Goal: Task Accomplishment & Management: Use online tool/utility

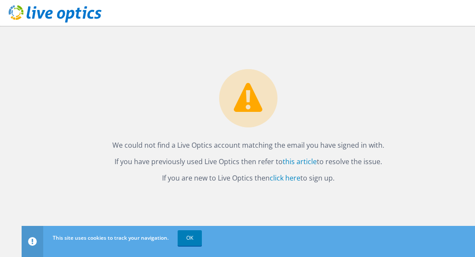
drag, startPoint x: 165, startPoint y: 145, endPoint x: 295, endPoint y: 148, distance: 130.7
click at [362, 147] on p "We could not find a Live Optics account matching the email you have signed in w…" at bounding box center [248, 145] width 437 height 12
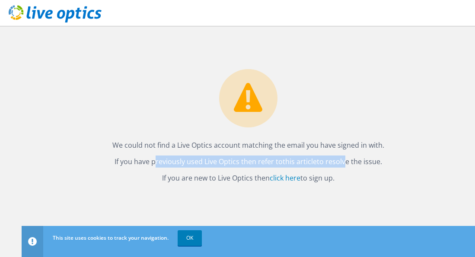
drag, startPoint x: 141, startPoint y: 163, endPoint x: 344, endPoint y: 160, distance: 202.1
click at [344, 160] on p "If you have previously used Live Optics then refer to this article to resolve t…" at bounding box center [248, 162] width 437 height 12
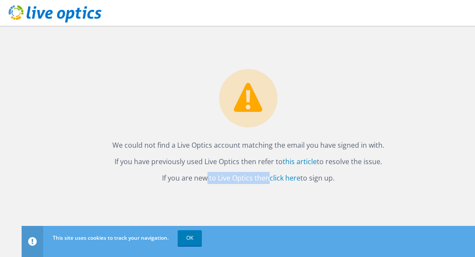
drag, startPoint x: 205, startPoint y: 179, endPoint x: 257, endPoint y: 178, distance: 51.9
click at [250, 179] on p "If you are new to Live Optics then click here to sign up." at bounding box center [248, 178] width 437 height 12
click at [290, 177] on link "click here" at bounding box center [285, 178] width 31 height 10
drag, startPoint x: 435, startPoint y: 86, endPoint x: 390, endPoint y: 58, distance: 53.3
click at [436, 84] on div "We could not find a Live Optics account matching the email you have signed in w…" at bounding box center [249, 105] width 454 height 158
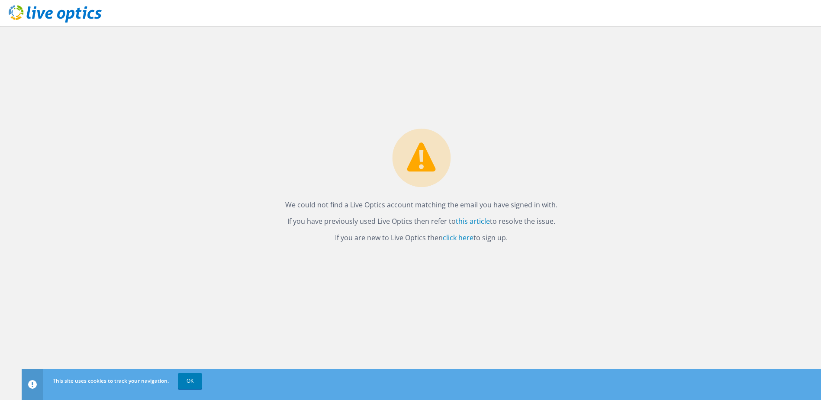
drag, startPoint x: 186, startPoint y: 376, endPoint x: 193, endPoint y: 363, distance: 14.0
click at [186, 376] on link "OK" at bounding box center [190, 381] width 24 height 16
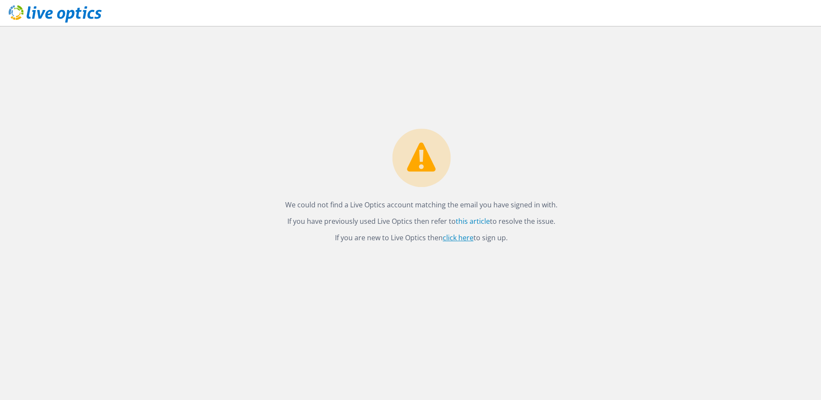
click at [459, 238] on link "click here" at bounding box center [458, 238] width 31 height 10
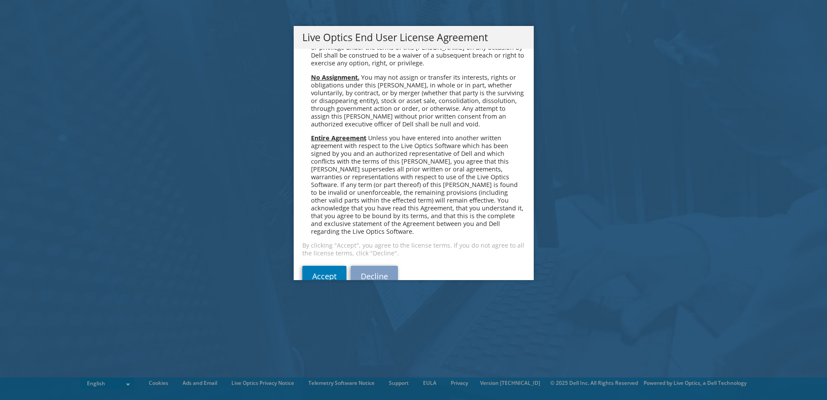
scroll to position [3272, 0]
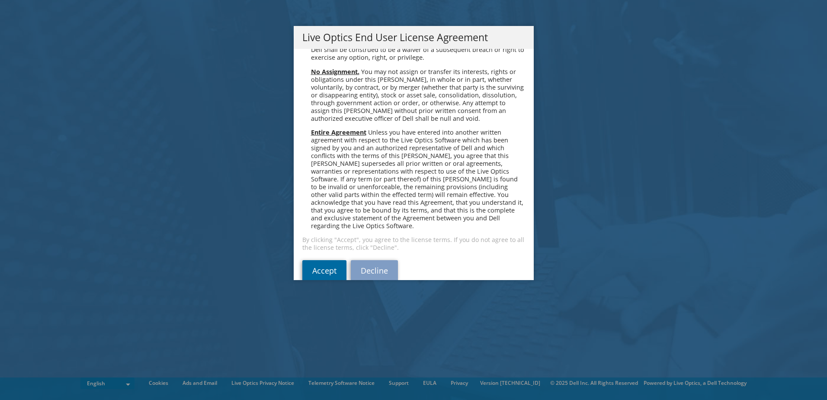
click at [320, 260] on link "Accept" at bounding box center [324, 270] width 44 height 21
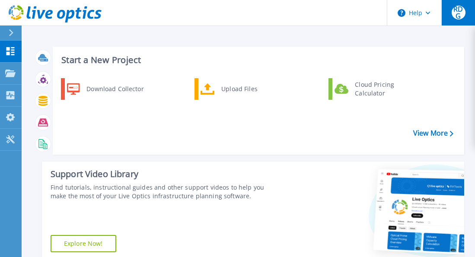
click at [466, 11] on button "RDG" at bounding box center [459, 13] width 34 height 26
click at [223, 32] on div "Start a New Project Download Collector Upload Files Cloud Pricing Calculator Vi…" at bounding box center [249, 202] width 454 height 405
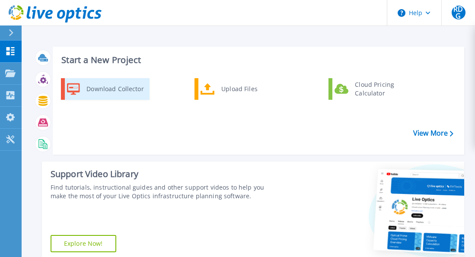
click at [105, 91] on div "Download Collector" at bounding box center [114, 88] width 65 height 17
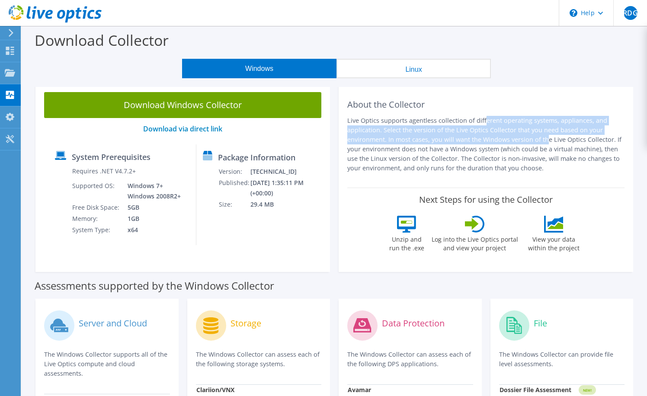
drag, startPoint x: 418, startPoint y: 120, endPoint x: 469, endPoint y: 141, distance: 55.1
click at [469, 141] on p "Live Optics supports agentless collection of different operating systems, appli…" at bounding box center [485, 144] width 277 height 57
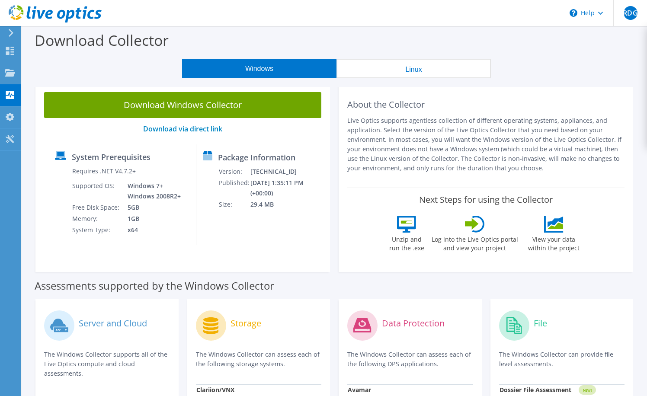
click at [421, 153] on p "Live Optics supports agentless collection of different operating systems, appli…" at bounding box center [485, 144] width 277 height 57
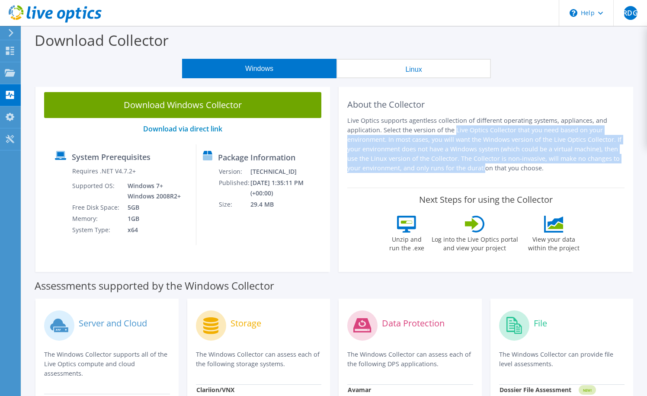
drag, startPoint x: 387, startPoint y: 133, endPoint x: 417, endPoint y: 167, distance: 45.3
click at [417, 167] on p "Live Optics supports agentless collection of different operating systems, appli…" at bounding box center [485, 144] width 277 height 57
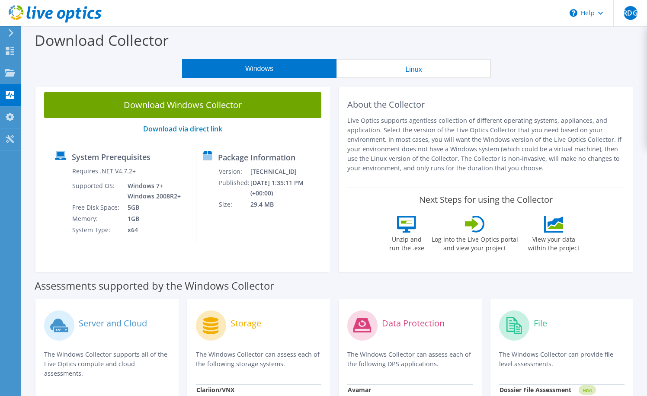
click at [406, 226] on icon at bounding box center [406, 224] width 19 height 17
click at [408, 174] on div "About the Collector Live Optics supports agentless collection of different oper…" at bounding box center [485, 135] width 277 height 87
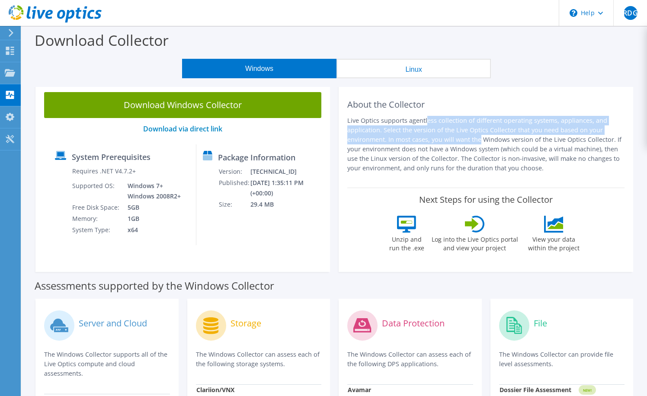
drag, startPoint x: 353, startPoint y: 120, endPoint x: 411, endPoint y: 141, distance: 61.5
click at [411, 141] on p "Live Optics supports agentless collection of different operating systems, appli…" at bounding box center [485, 144] width 277 height 57
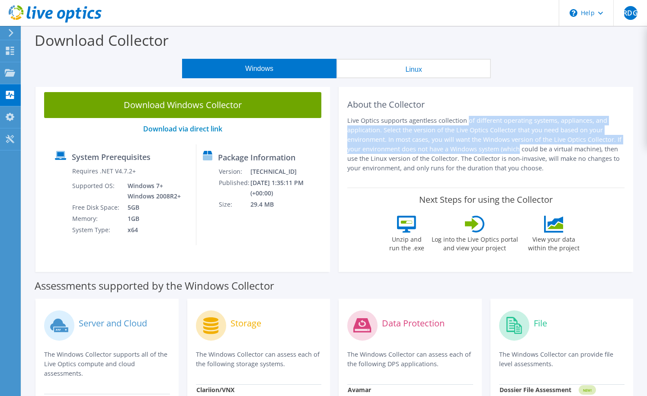
drag, startPoint x: 437, startPoint y: 148, endPoint x: 398, endPoint y: 120, distance: 48.1
click at [398, 120] on p "Live Optics supports agentless collection of different operating systems, appli…" at bounding box center [485, 144] width 277 height 57
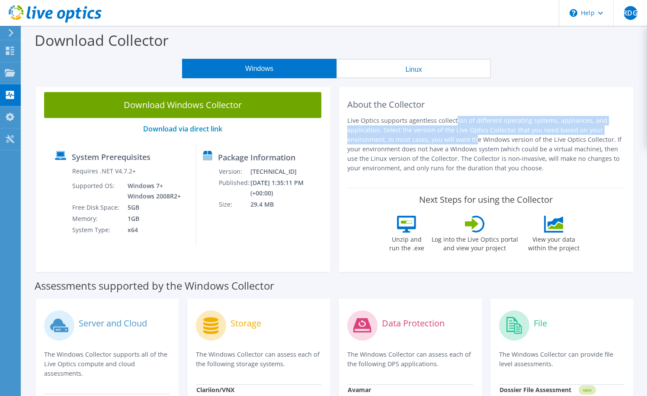
drag, startPoint x: 385, startPoint y: 118, endPoint x: 408, endPoint y: 138, distance: 30.7
click at [408, 138] on p "Live Optics supports agentless collection of different operating systems, appli…" at bounding box center [485, 144] width 277 height 57
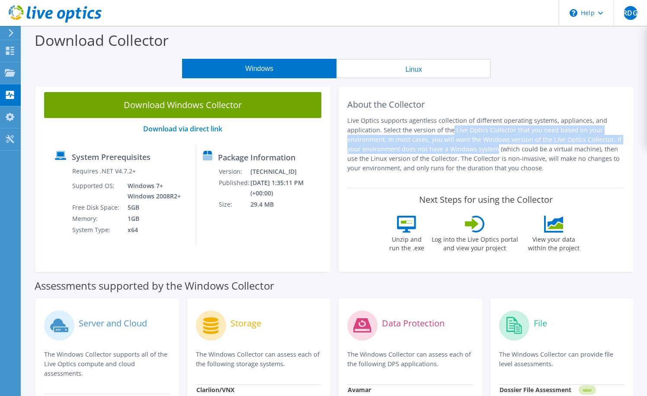
drag, startPoint x: 416, startPoint y: 147, endPoint x: 380, endPoint y: 129, distance: 40.1
click at [380, 129] on p "Live Optics supports agentless collection of different operating systems, appli…" at bounding box center [485, 144] width 277 height 57
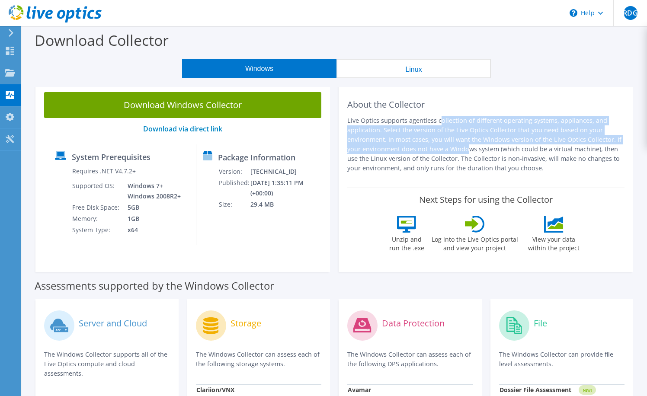
drag, startPoint x: 374, startPoint y: 132, endPoint x: 394, endPoint y: 151, distance: 27.5
click at [393, 150] on p "Live Optics supports agentless collection of different operating systems, appli…" at bounding box center [485, 144] width 277 height 57
click at [394, 151] on p "Live Optics supports agentless collection of different operating systems, appli…" at bounding box center [485, 144] width 277 height 57
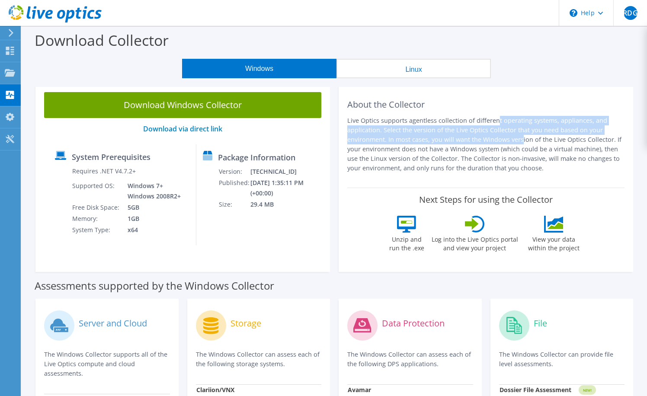
drag, startPoint x: 430, startPoint y: 121, endPoint x: 446, endPoint y: 142, distance: 26.8
click at [446, 142] on p "Live Optics supports agentless collection of different operating systems, appli…" at bounding box center [485, 144] width 277 height 57
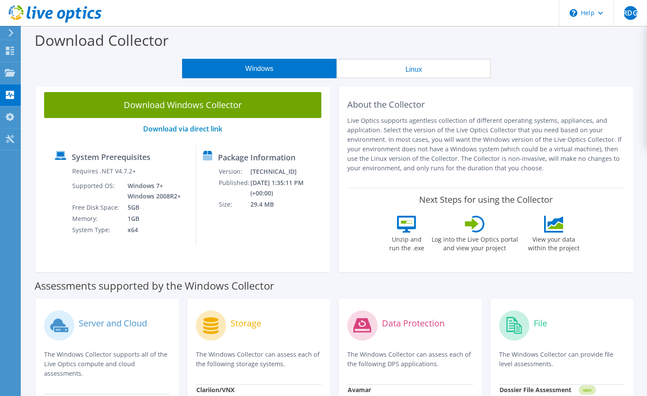
click at [438, 145] on p "Live Optics supports agentless collection of different operating systems, appli…" at bounding box center [485, 144] width 277 height 57
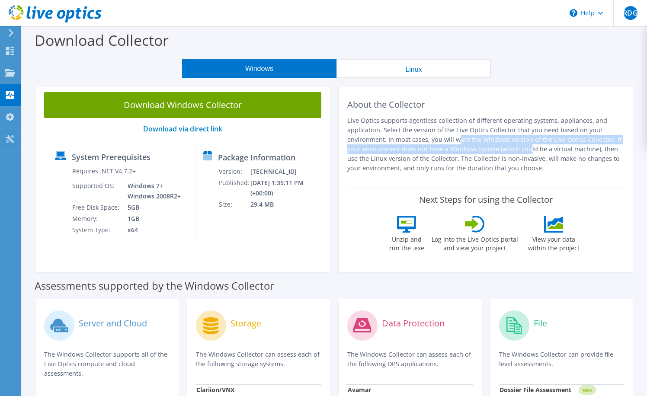
drag, startPoint x: 450, startPoint y: 148, endPoint x: 385, endPoint y: 136, distance: 65.6
click at [385, 136] on p "Live Optics supports agentless collection of different operating systems, appli…" at bounding box center [485, 144] width 277 height 57
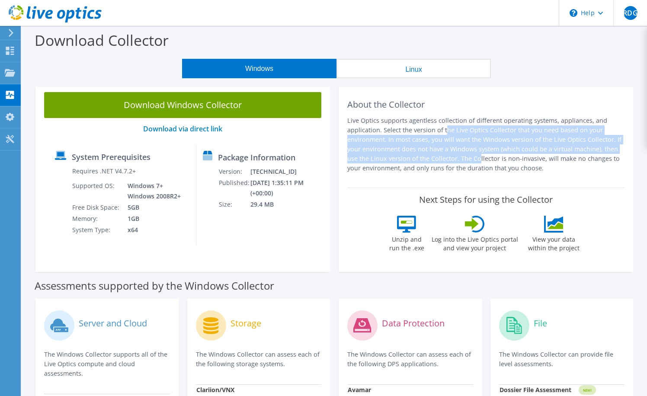
drag, startPoint x: 378, startPoint y: 131, endPoint x: 411, endPoint y: 156, distance: 41.4
click at [410, 155] on p "Live Optics supports agentless collection of different operating systems, appli…" at bounding box center [485, 144] width 277 height 57
click at [411, 156] on p "Live Optics supports agentless collection of different operating systems, appli…" at bounding box center [485, 144] width 277 height 57
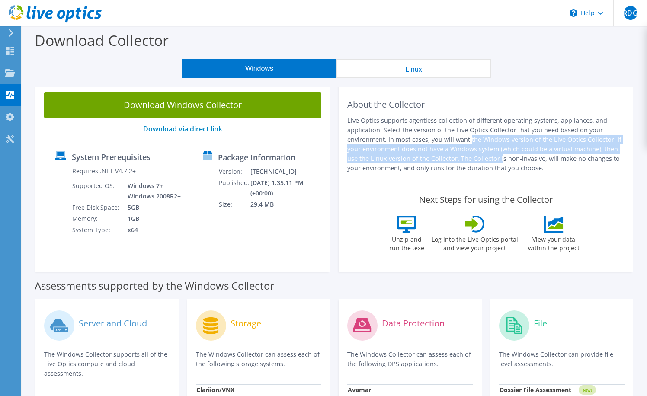
drag, startPoint x: 432, startPoint y: 160, endPoint x: 395, endPoint y: 143, distance: 40.5
click at [395, 143] on p "Live Optics supports agentless collection of different operating systems, appli…" at bounding box center [485, 144] width 277 height 57
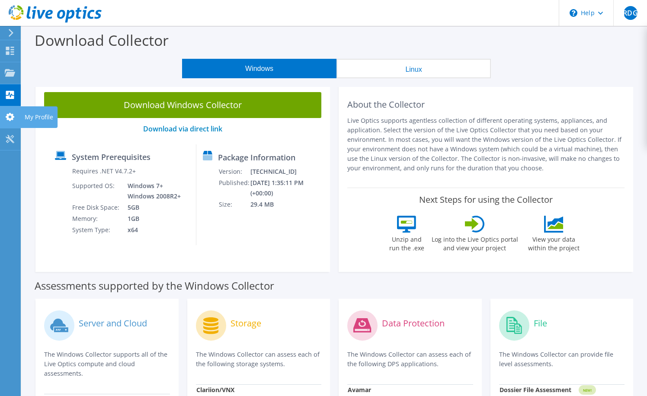
click at [42, 114] on div "My Profile" at bounding box center [38, 117] width 37 height 22
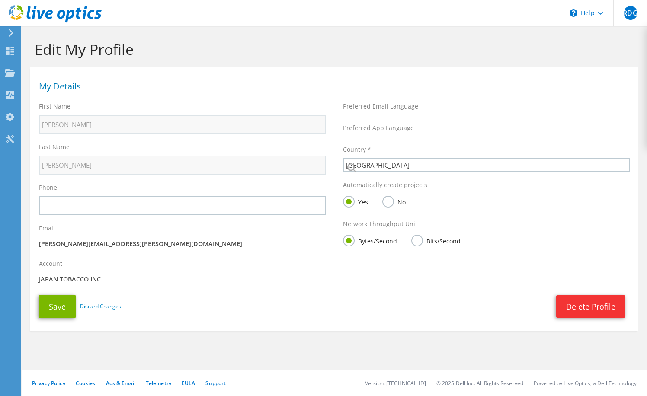
select select "171"
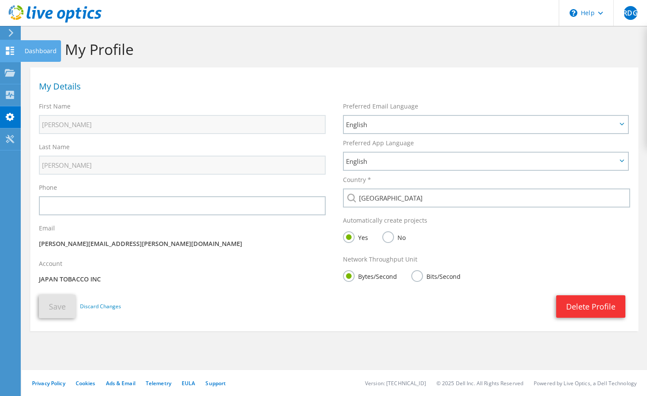
click at [34, 50] on div "Dashboard" at bounding box center [40, 51] width 41 height 22
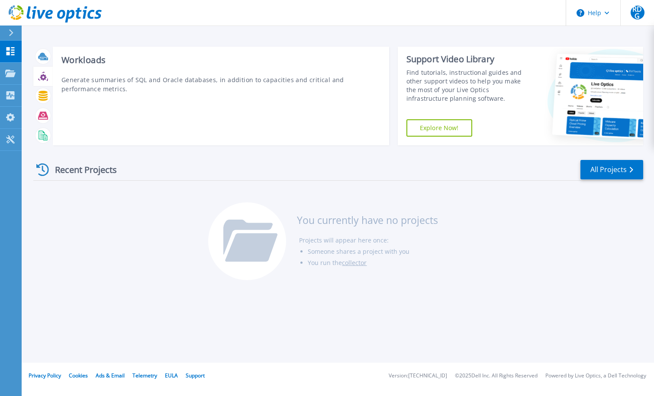
click at [43, 74] on icon at bounding box center [43, 77] width 6 height 6
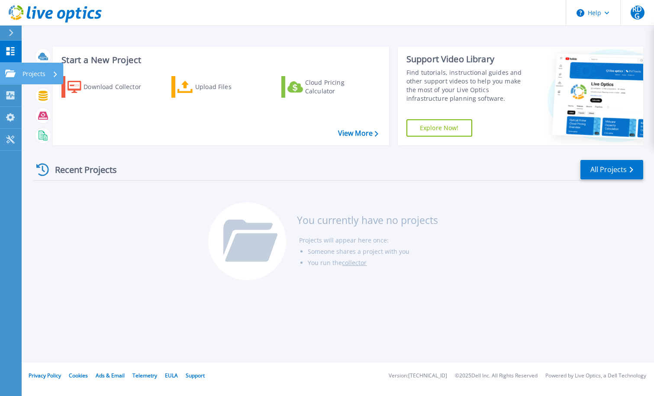
click at [39, 75] on p "Projects" at bounding box center [33, 74] width 23 height 22
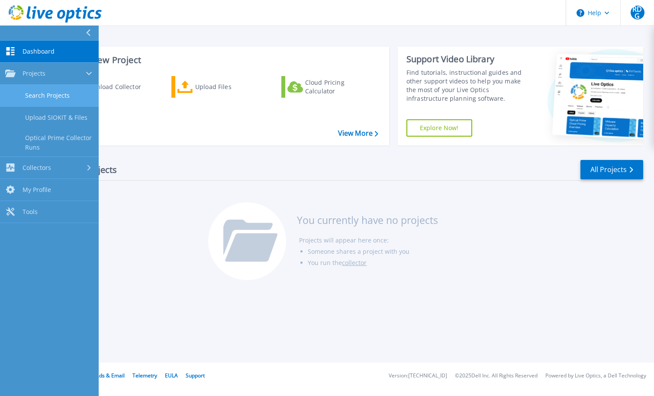
click at [56, 93] on link "Search Projects" at bounding box center [49, 96] width 99 height 22
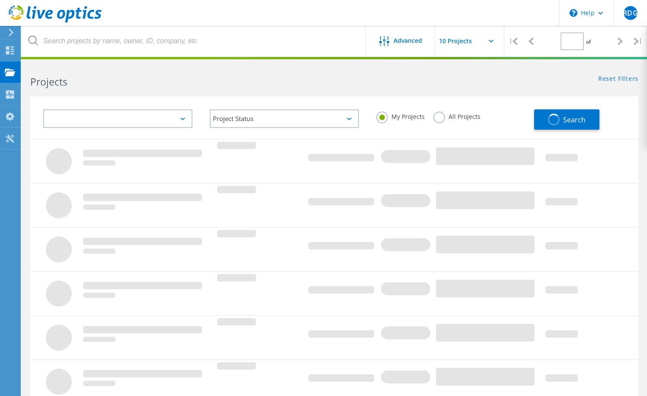
type input "1"
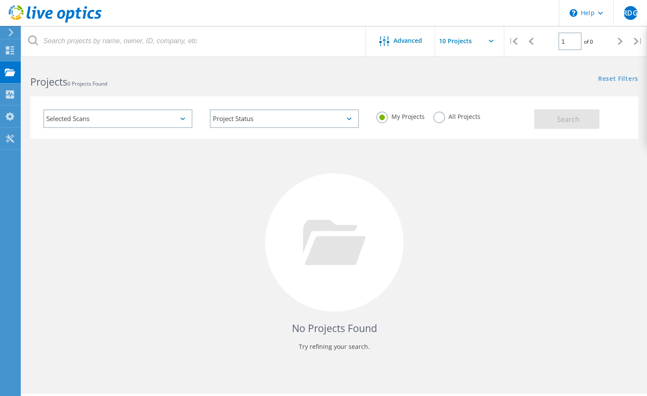
click at [145, 117] on div "Selected Scans" at bounding box center [117, 118] width 149 height 19
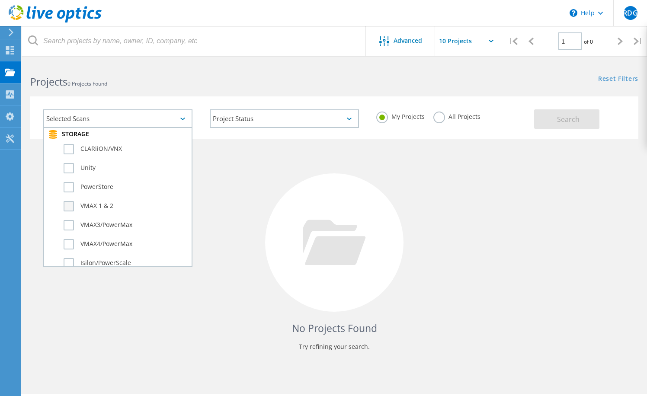
scroll to position [216, 0]
click at [67, 225] on label "VMAX4/PowerMax" at bounding box center [126, 225] width 124 height 10
click at [0, 0] on input "VMAX4/PowerMax" at bounding box center [0, 0] width 0 height 0
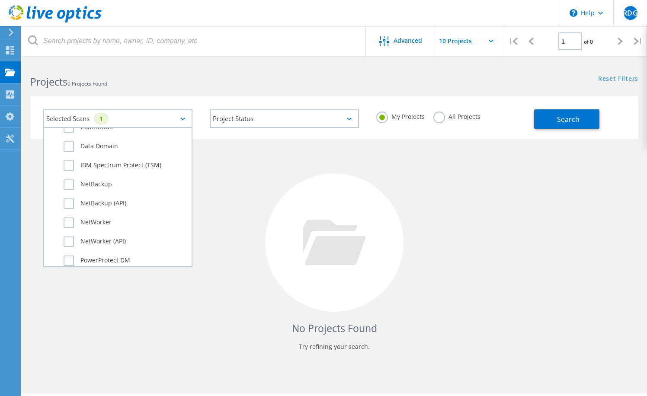
scroll to position [562, 0]
click at [234, 186] on div "No Projects Found Try refining your search." at bounding box center [334, 251] width 608 height 224
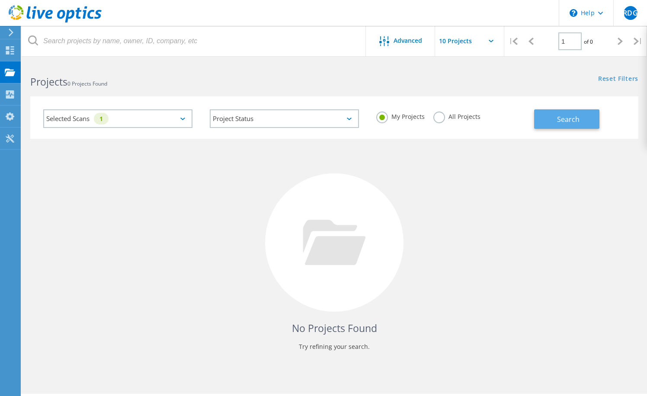
click at [567, 119] on span "Search" at bounding box center [568, 120] width 22 height 10
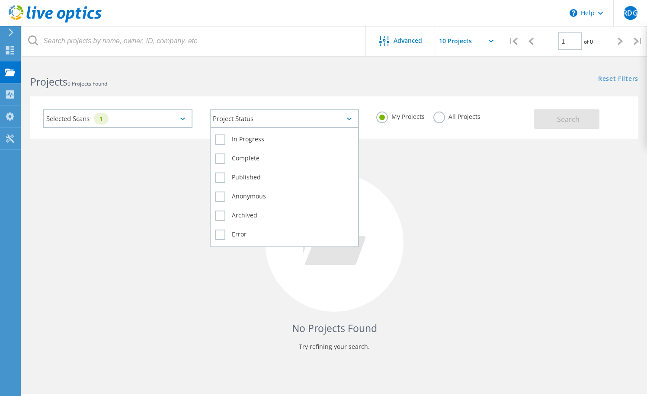
click at [283, 114] on div "Project Status" at bounding box center [284, 118] width 149 height 19
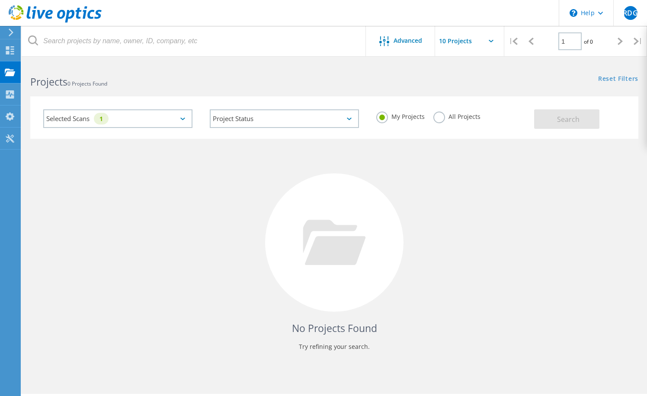
click at [153, 185] on div "No Projects Found Try refining your search." at bounding box center [334, 251] width 608 height 224
click at [406, 41] on span "Advanced" at bounding box center [408, 41] width 29 height 6
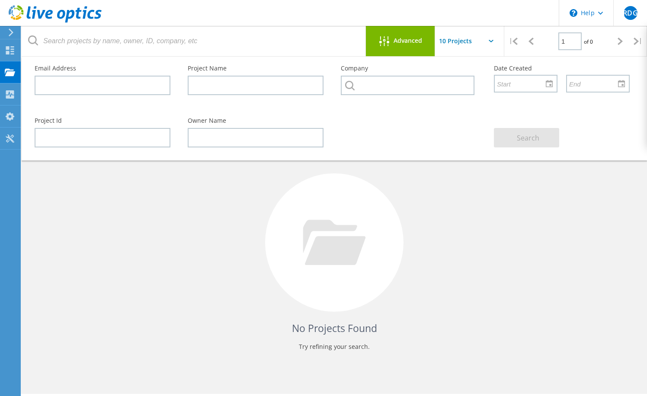
click at [406, 41] on span "Advanced" at bounding box center [408, 41] width 29 height 6
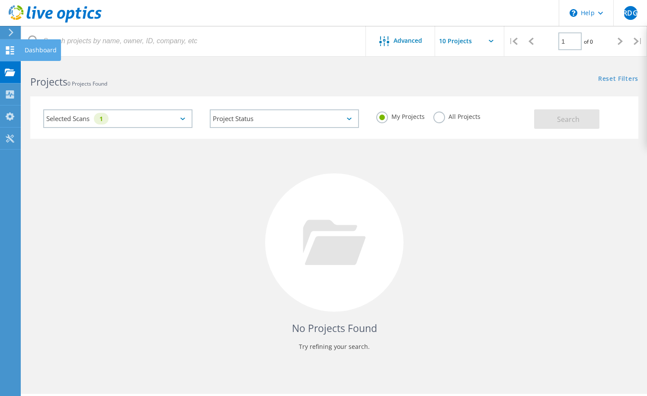
click at [42, 49] on div "Dashboard" at bounding box center [41, 50] width 32 height 6
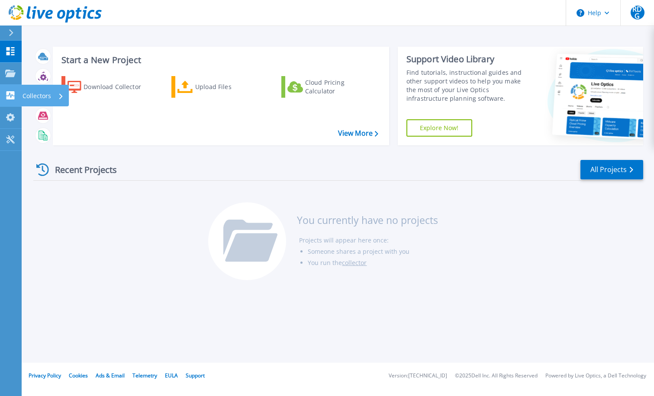
click at [46, 93] on p "Collectors" at bounding box center [36, 96] width 29 height 22
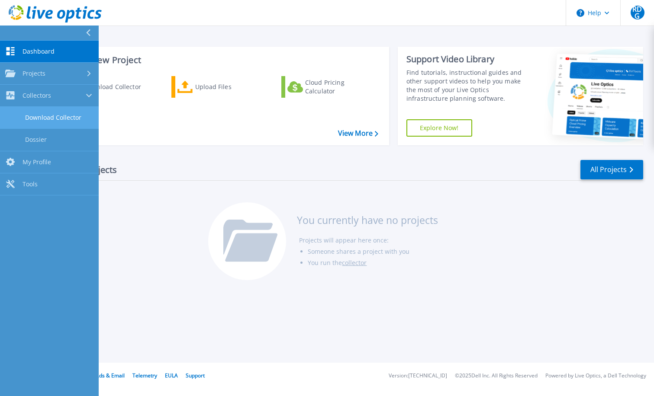
click at [43, 119] on link "Download Collector" at bounding box center [49, 118] width 99 height 22
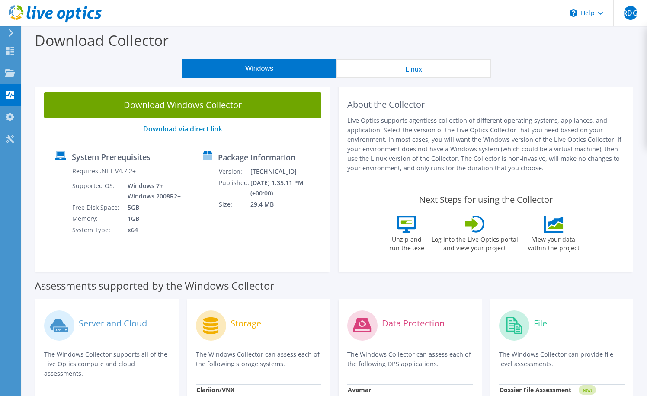
click at [560, 61] on div "Windows Linux" at bounding box center [336, 68] width 613 height 19
click at [635, 13] on span "RDG" at bounding box center [631, 13] width 14 height 14
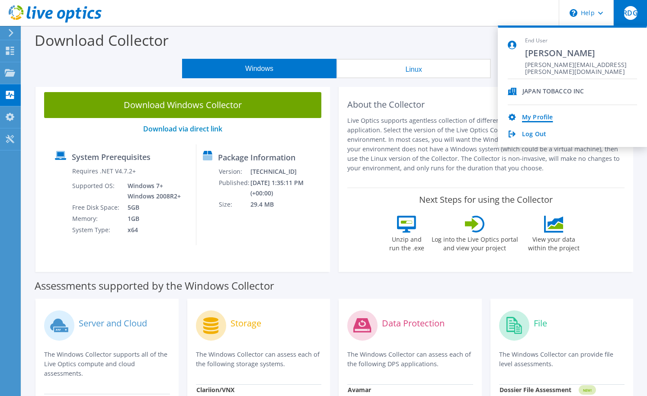
click at [538, 120] on link "My Profile" at bounding box center [537, 118] width 31 height 8
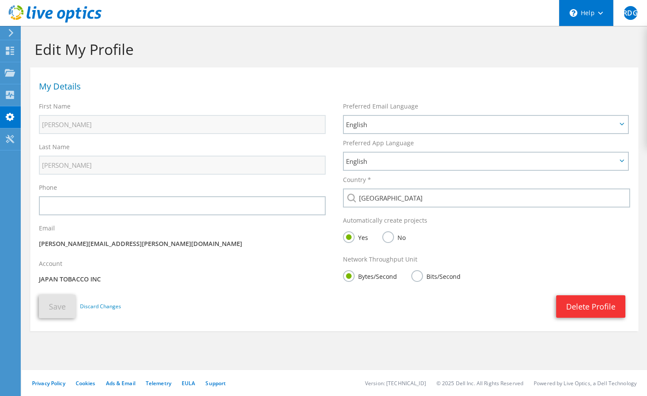
click at [582, 15] on div "\n Help" at bounding box center [586, 13] width 55 height 26
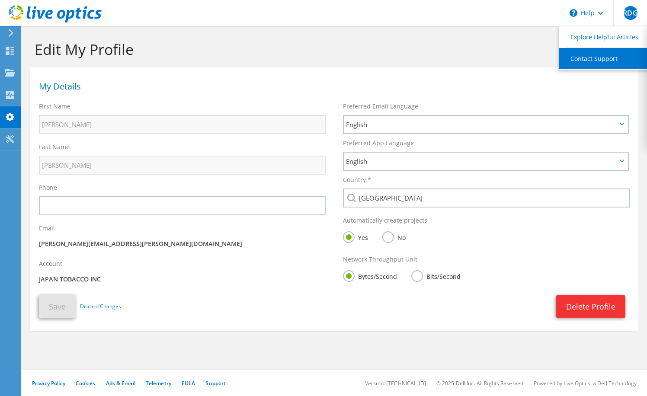
click at [587, 58] on link "Contact Support" at bounding box center [607, 58] width 96 height 21
click at [394, 54] on h1 "Edit My Profile" at bounding box center [332, 49] width 595 height 18
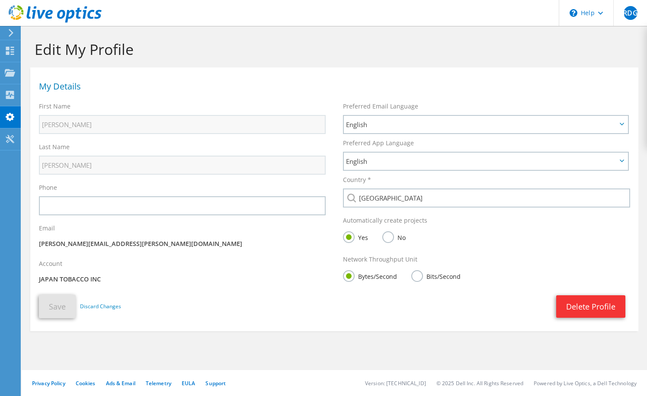
click at [9, 32] on icon at bounding box center [11, 33] width 6 height 8
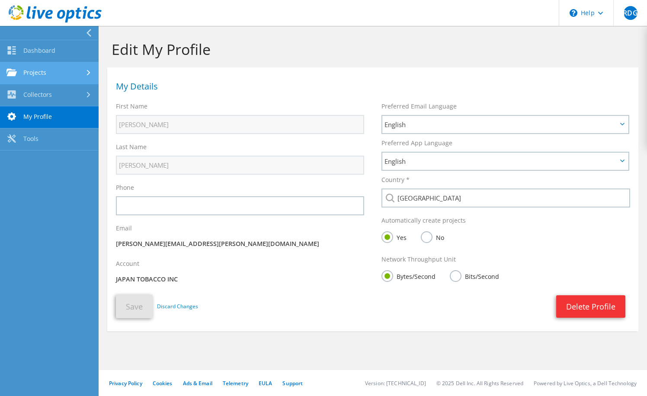
click at [39, 71] on link "Projects" at bounding box center [49, 73] width 99 height 22
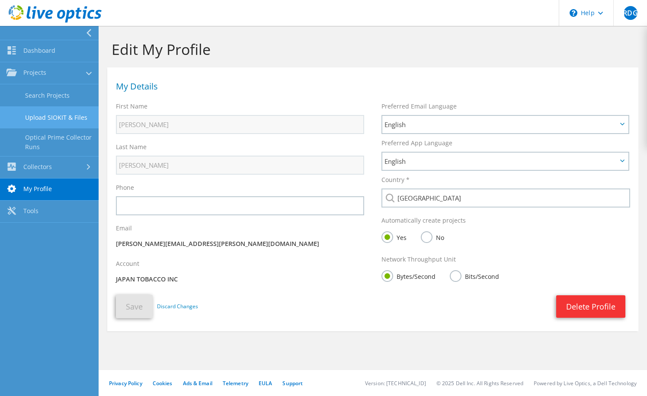
click at [44, 118] on link "Upload SIOKIT & Files" at bounding box center [49, 117] width 99 height 22
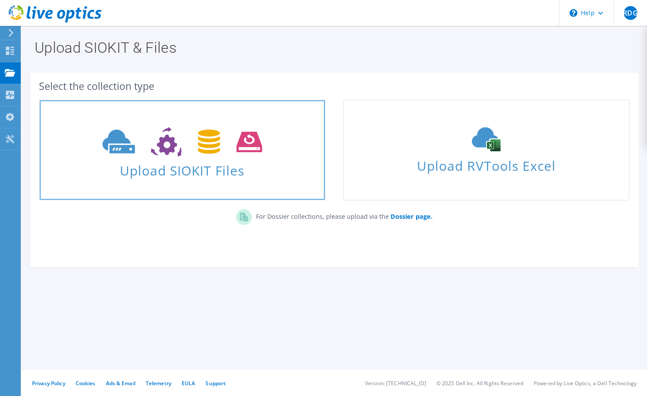
click at [195, 168] on span "Upload SIOKIT Files" at bounding box center [182, 168] width 285 height 19
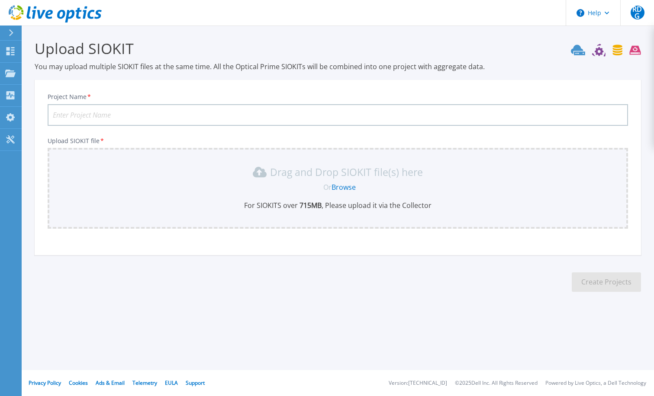
click at [533, 134] on div "Project Name * Upload SIOKIT file * Drag and Drop SIOKIT file(s) here Or Browse…" at bounding box center [338, 171] width 606 height 170
click at [127, 115] on input "Project Name *" at bounding box center [338, 115] width 580 height 22
type input "P"
type input "GVAMAX01-test"
click at [237, 170] on div "Drag and Drop SIOKIT file(s) here" at bounding box center [338, 172] width 570 height 14
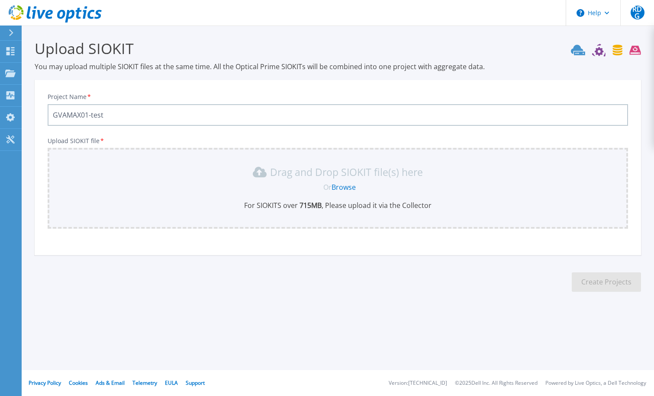
click at [305, 177] on p "Drag and Drop SIOKIT file(s) here" at bounding box center [346, 172] width 153 height 9
click at [340, 186] on link "Browse" at bounding box center [343, 188] width 24 height 10
click at [617, 51] on icon at bounding box center [618, 50] width 10 height 11
click at [12, 71] on icon at bounding box center [10, 73] width 10 height 7
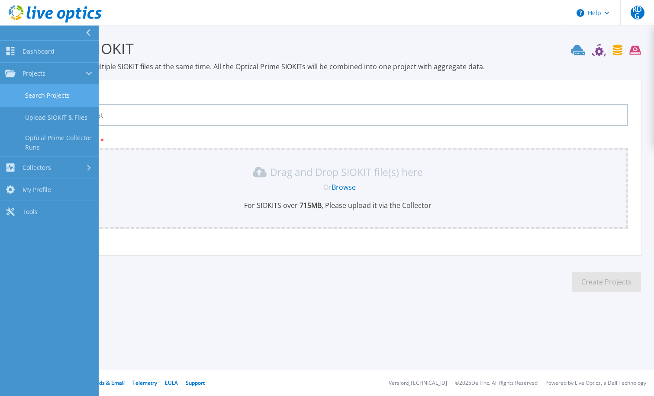
click at [42, 89] on link "Search Projects" at bounding box center [49, 96] width 99 height 22
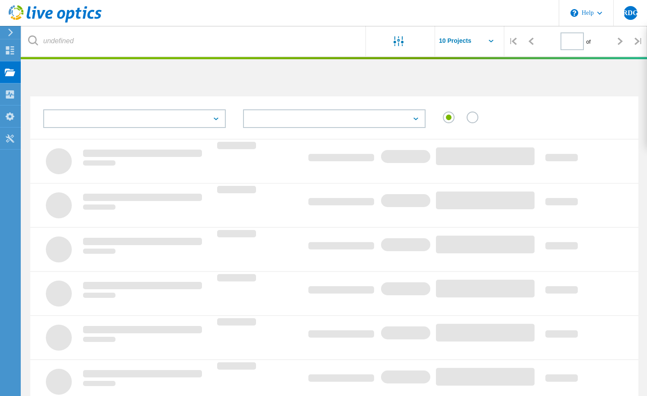
type input "1"
